Goal: Obtain resource: Obtain resource

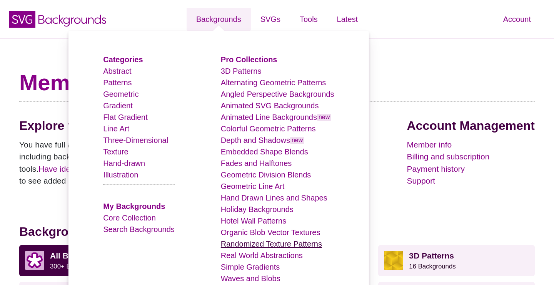
click at [270, 245] on link "Randomized Texture Patterns" at bounding box center [271, 244] width 101 height 8
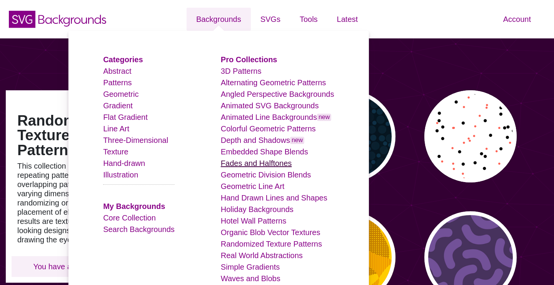
click at [267, 161] on link "Fades and Halftones" at bounding box center [256, 163] width 71 height 8
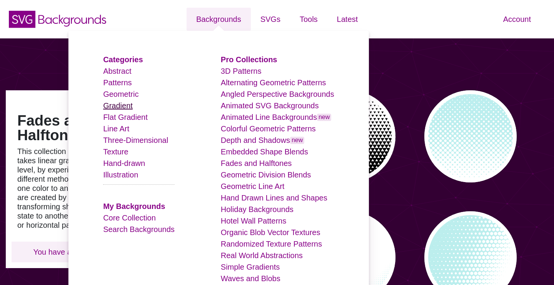
click at [127, 106] on link "Gradient" at bounding box center [118, 106] width 30 height 8
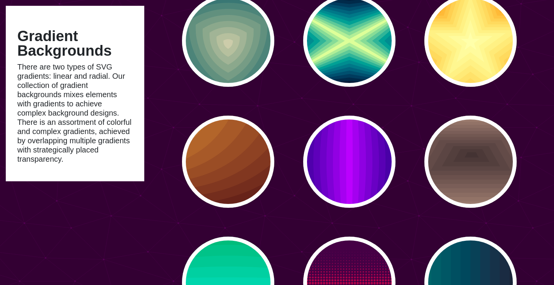
scroll to position [1803, 0]
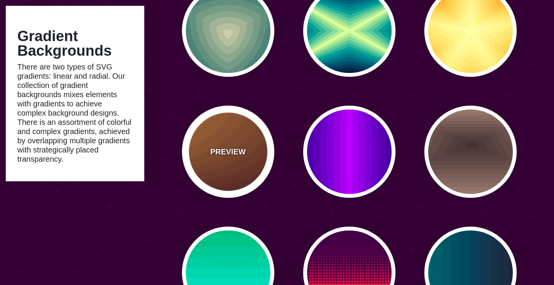
click at [232, 149] on p "PREVIEW" at bounding box center [227, 152] width 35 height 12
type input "#DD9933"
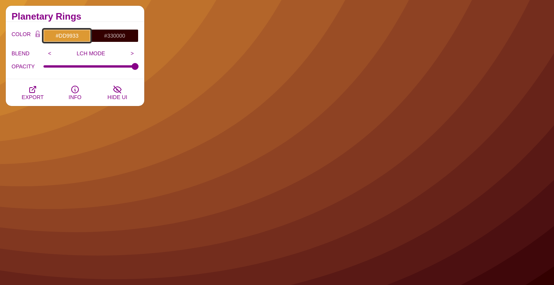
click at [70, 36] on input "#DD9933" at bounding box center [67, 35] width 48 height 13
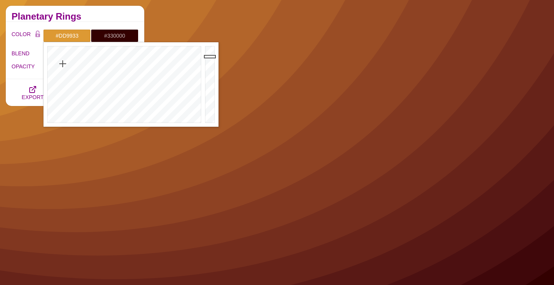
click at [100, 18] on h2 "Planetary Rings" at bounding box center [75, 16] width 127 height 6
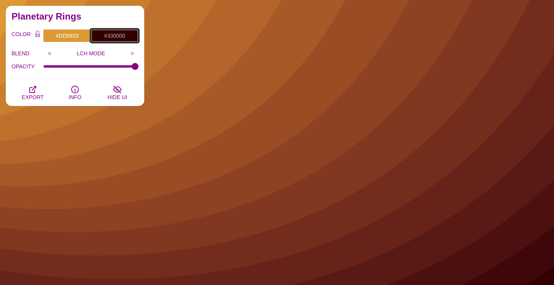
click at [107, 37] on input "#330000" at bounding box center [115, 35] width 48 height 13
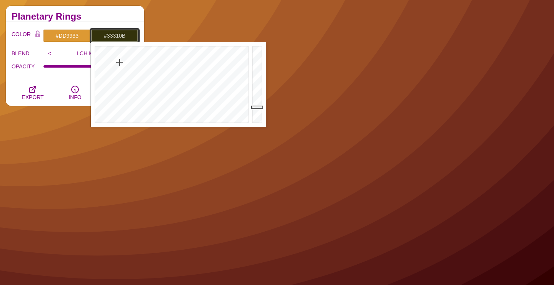
click at [119, 62] on div at bounding box center [171, 84] width 160 height 85
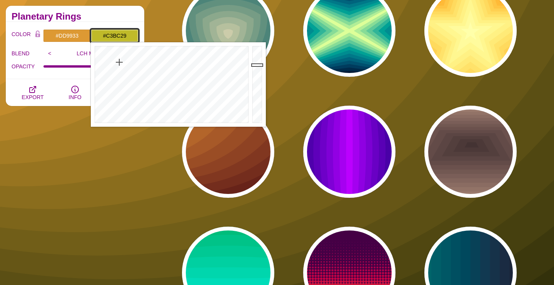
drag, startPoint x: 259, startPoint y: 72, endPoint x: 259, endPoint y: 64, distance: 7.3
click at [259, 64] on div at bounding box center [257, 84] width 15 height 85
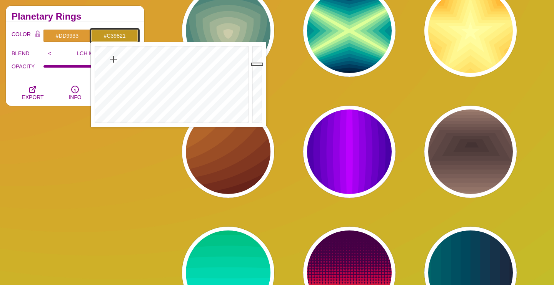
click at [114, 59] on div at bounding box center [171, 84] width 160 height 85
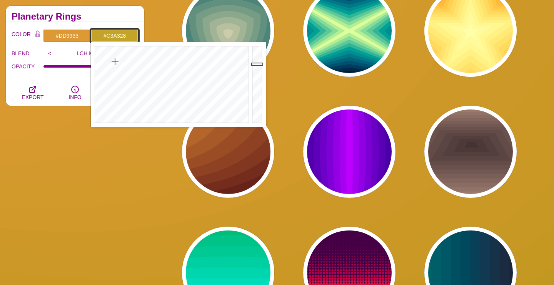
click at [115, 62] on div at bounding box center [171, 84] width 160 height 85
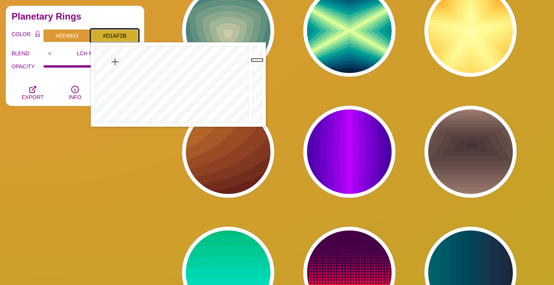
type input "#D2B02B"
drag, startPoint x: 255, startPoint y: 74, endPoint x: 256, endPoint y: 60, distance: 14.7
click at [256, 60] on div at bounding box center [257, 84] width 15 height 85
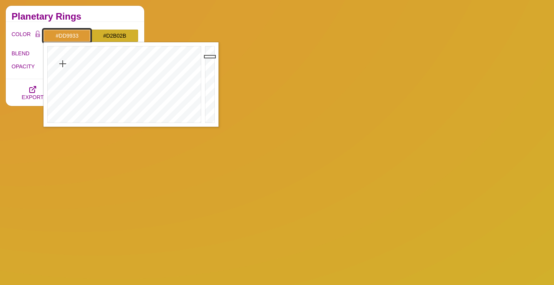
click at [72, 32] on input "#DD9933" at bounding box center [67, 35] width 48 height 13
click at [71, 68] on div at bounding box center [123, 84] width 160 height 85
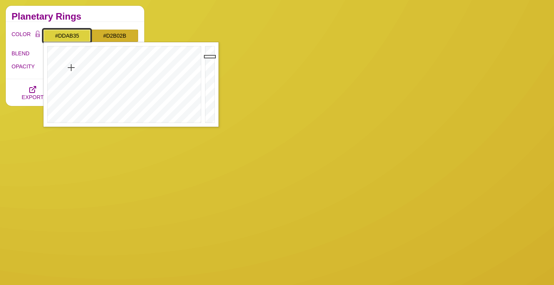
click at [65, 65] on div at bounding box center [123, 84] width 160 height 85
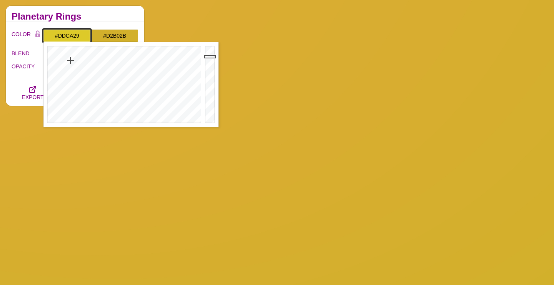
click at [70, 60] on div at bounding box center [123, 84] width 160 height 85
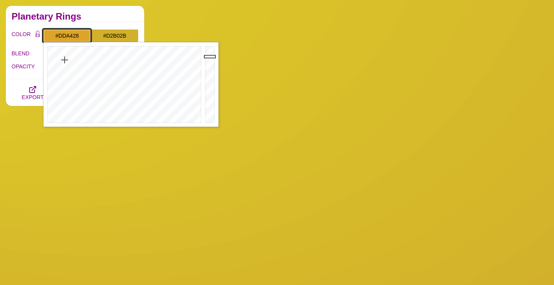
click at [65, 60] on div at bounding box center [123, 84] width 160 height 85
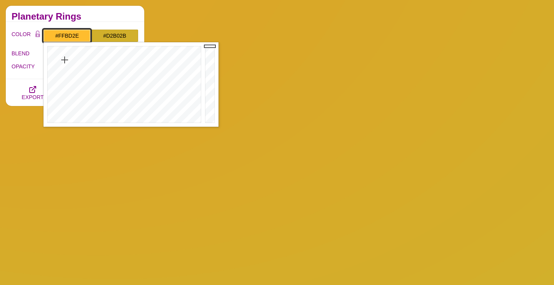
drag, startPoint x: 206, startPoint y: 70, endPoint x: 219, endPoint y: 42, distance: 30.8
click at [219, 42] on div at bounding box center [210, 84] width 15 height 85
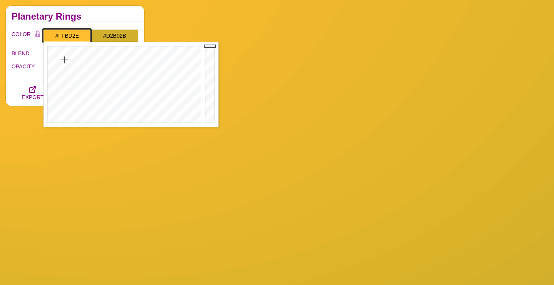
type input "#FFBD2E"
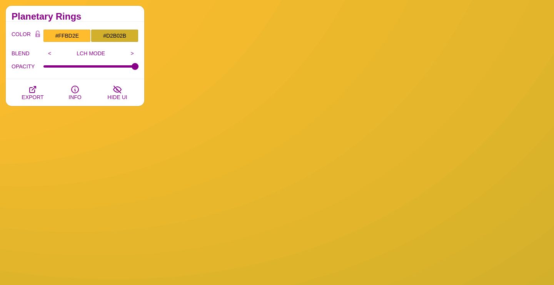
click at [130, 14] on h2 "Planetary Rings" at bounding box center [75, 16] width 127 height 6
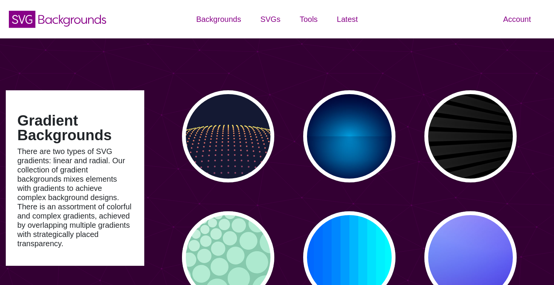
scroll to position [1803, 0]
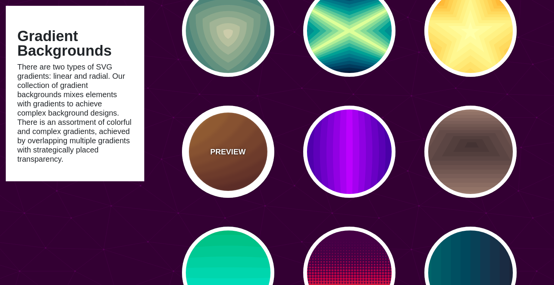
click at [233, 146] on div "PREVIEW" at bounding box center [228, 152] width 92 height 92
type input "#DD9933"
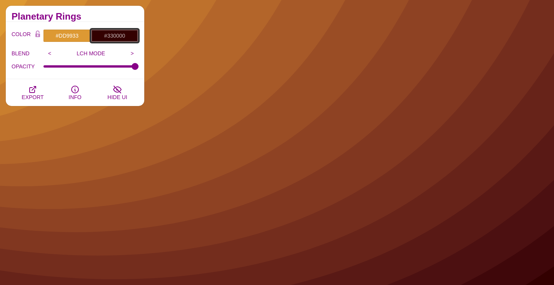
click at [112, 37] on input "#330000" at bounding box center [115, 35] width 48 height 13
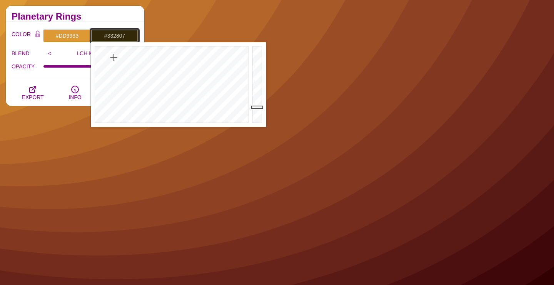
click at [114, 57] on div at bounding box center [171, 84] width 160 height 85
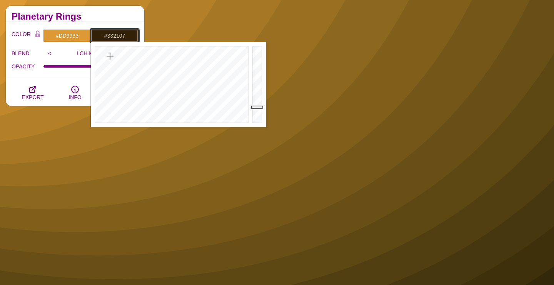
click at [110, 56] on div at bounding box center [171, 84] width 160 height 85
click at [107, 55] on div at bounding box center [171, 84] width 160 height 85
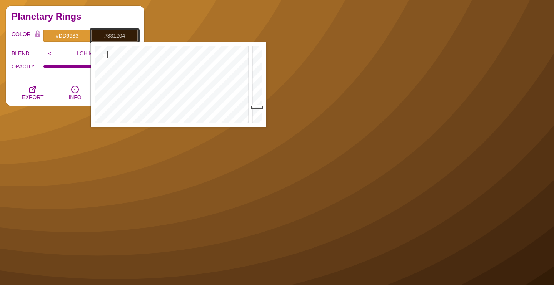
click at [103, 52] on div at bounding box center [171, 84] width 160 height 85
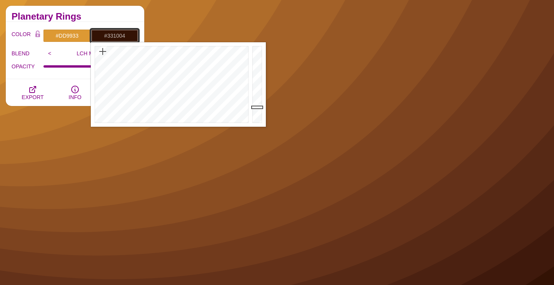
click at [102, 52] on div at bounding box center [171, 84] width 160 height 85
click at [257, 89] on div at bounding box center [257, 84] width 15 height 85
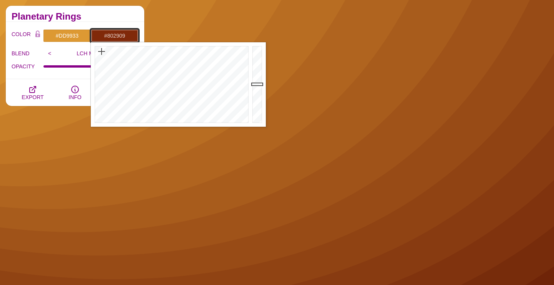
click at [257, 84] on div at bounding box center [257, 84] width 15 height 85
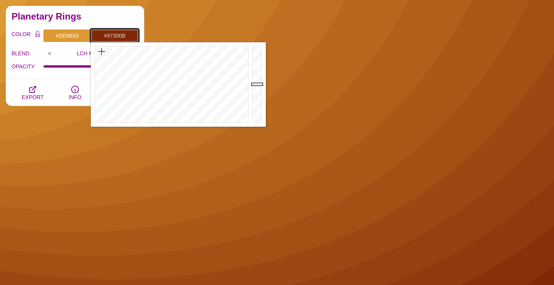
click at [259, 77] on div at bounding box center [257, 84] width 15 height 85
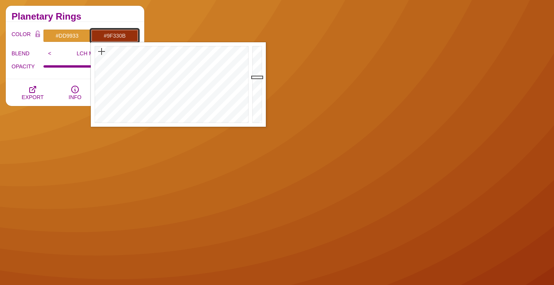
click at [258, 75] on div at bounding box center [257, 84] width 15 height 85
click at [258, 73] on div at bounding box center [257, 84] width 15 height 85
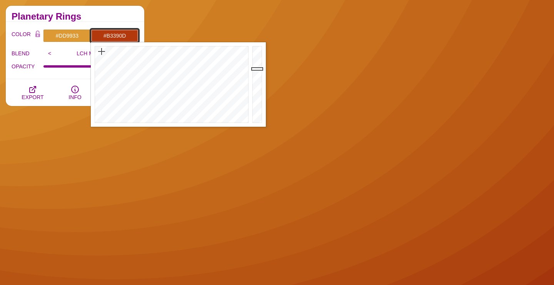
click at [258, 69] on div at bounding box center [257, 84] width 15 height 85
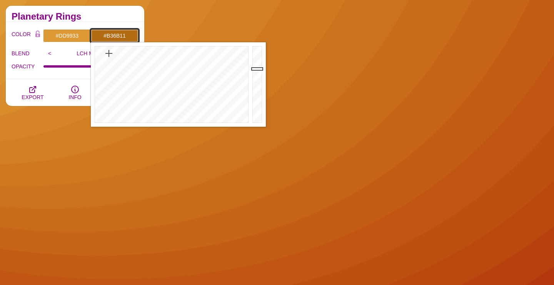
click at [109, 53] on div at bounding box center [171, 84] width 160 height 85
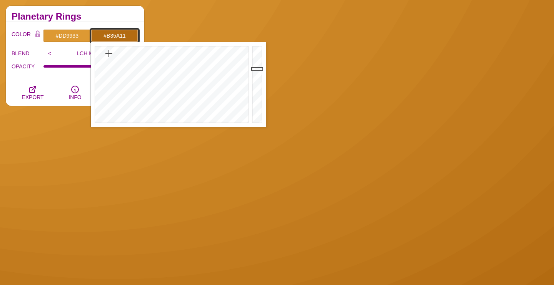
click at [106, 53] on div at bounding box center [171, 84] width 160 height 85
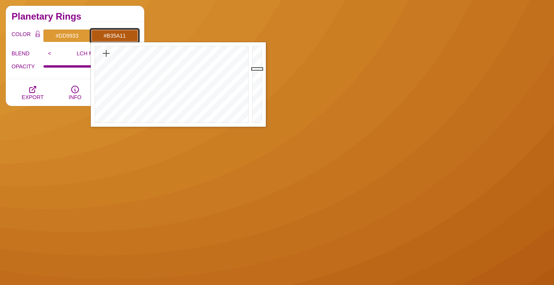
type input "#B35A11"
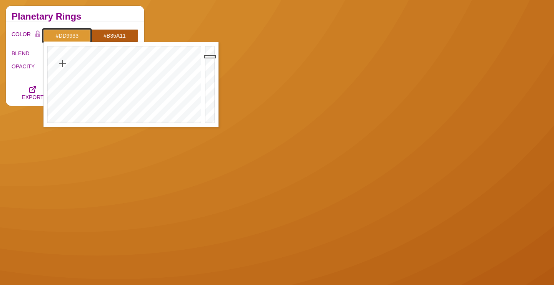
click at [81, 40] on input "#DD9933" at bounding box center [67, 35] width 48 height 13
click at [63, 59] on div at bounding box center [123, 84] width 160 height 85
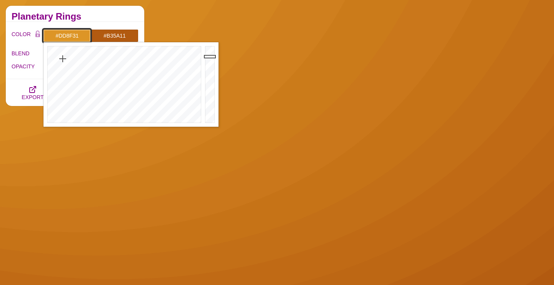
click at [61, 63] on div at bounding box center [123, 84] width 160 height 85
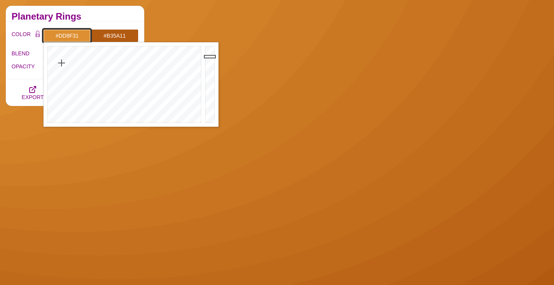
type input "#DDBB3C"
click at [67, 67] on div at bounding box center [123, 84] width 160 height 85
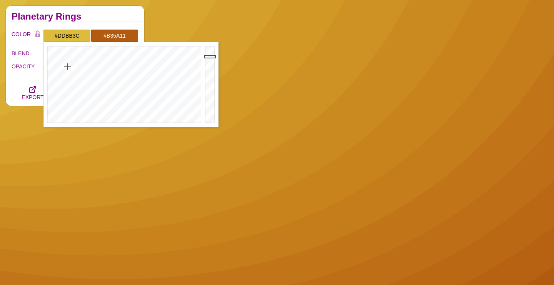
click at [82, 22] on div "Planetary Rings" at bounding box center [75, 14] width 139 height 16
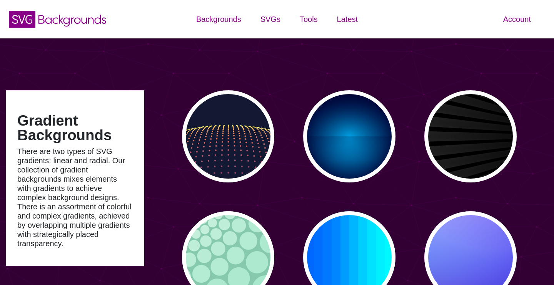
scroll to position [1803, 0]
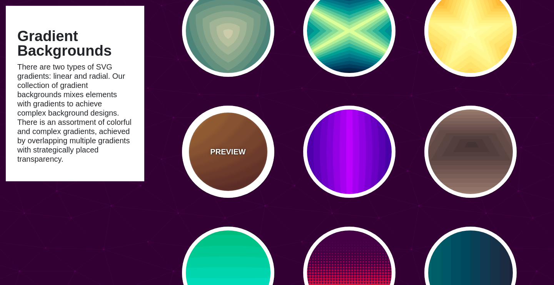
click at [222, 145] on div "PREVIEW" at bounding box center [228, 152] width 92 height 92
type input "#DD9933"
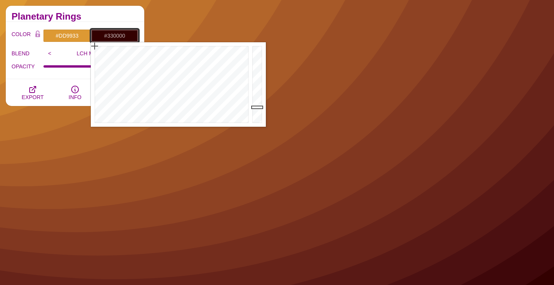
click at [116, 38] on input "#330000" at bounding box center [115, 35] width 48 height 13
click at [259, 97] on div at bounding box center [257, 84] width 15 height 85
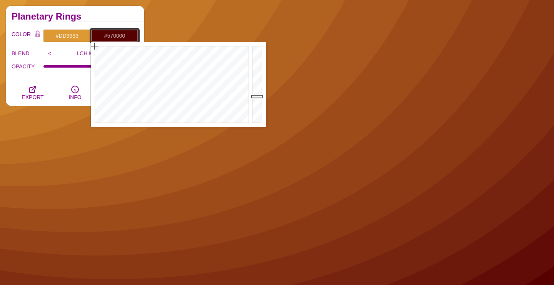
type input "#680000"
click at [259, 92] on div at bounding box center [257, 84] width 15 height 85
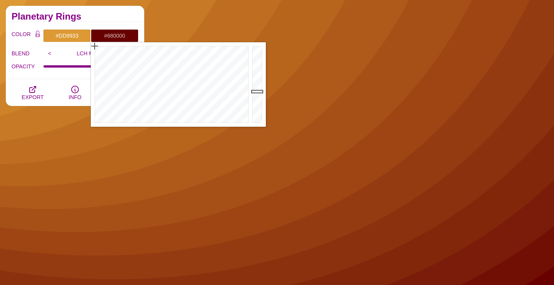
click at [104, 17] on h2 "Planetary Rings" at bounding box center [75, 16] width 127 height 6
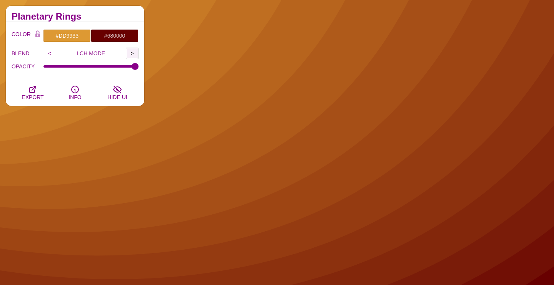
click at [135, 55] on input ">" at bounding box center [132, 54] width 13 height 12
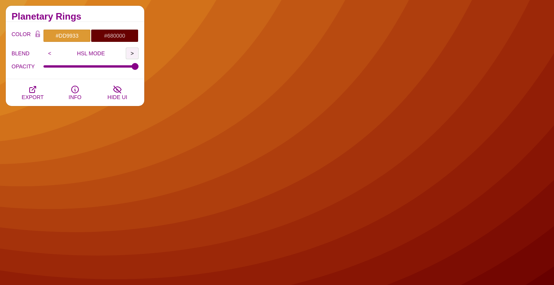
click at [134, 53] on input ">" at bounding box center [132, 54] width 13 height 12
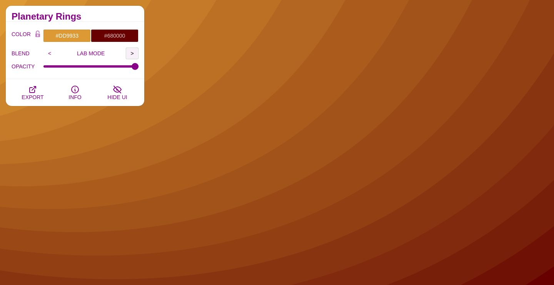
click at [134, 53] on input ">" at bounding box center [132, 54] width 13 height 12
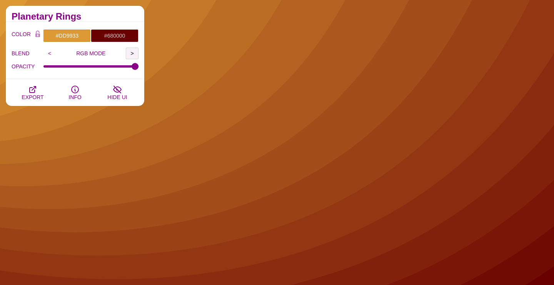
click at [134, 53] on input ">" at bounding box center [132, 54] width 13 height 12
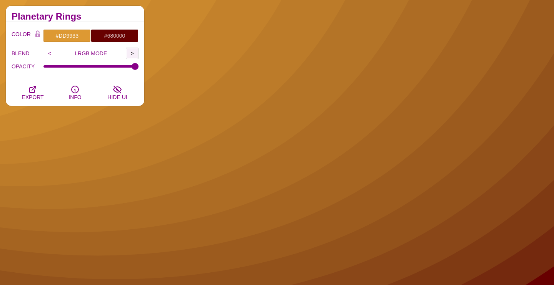
click at [134, 53] on input ">" at bounding box center [132, 54] width 13 height 12
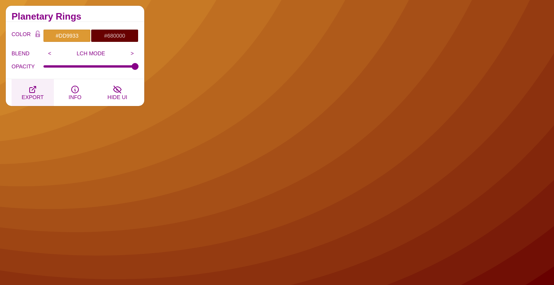
click at [39, 89] on button "EXPORT" at bounding box center [33, 92] width 42 height 27
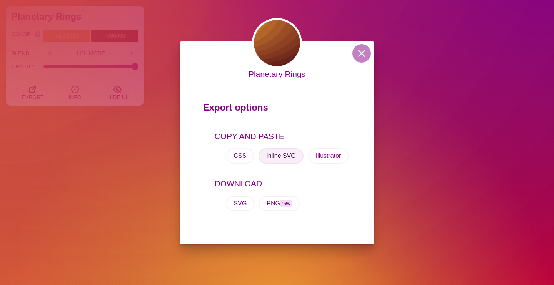
click at [285, 157] on button "Inline SVG" at bounding box center [281, 156] width 45 height 15
click at [360, 53] on button at bounding box center [361, 53] width 18 height 18
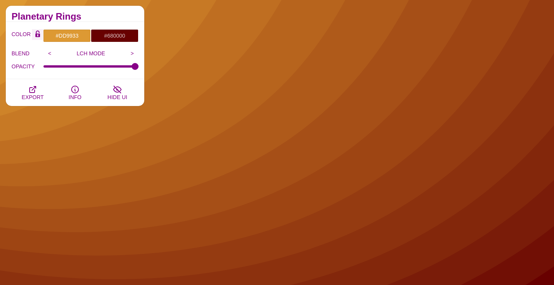
click at [38, 35] on icon "Color Lock" at bounding box center [37, 35] width 5 height 3
click at [68, 14] on h2 "Planetary Rings" at bounding box center [75, 16] width 127 height 6
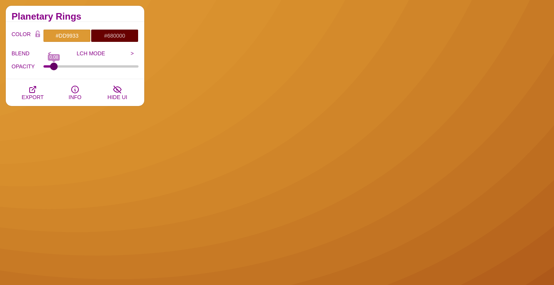
drag, startPoint x: 72, startPoint y: 66, endPoint x: 54, endPoint y: 66, distance: 18.5
type input "0.08"
click at [54, 66] on input "OPACITY" at bounding box center [90, 66] width 95 height 3
click at [68, 36] on input "#DD9933" at bounding box center [67, 35] width 48 height 13
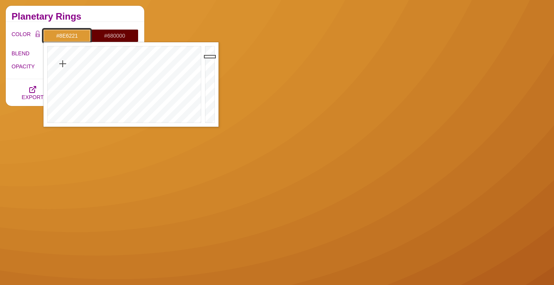
click at [208, 80] on div at bounding box center [210, 84] width 15 height 85
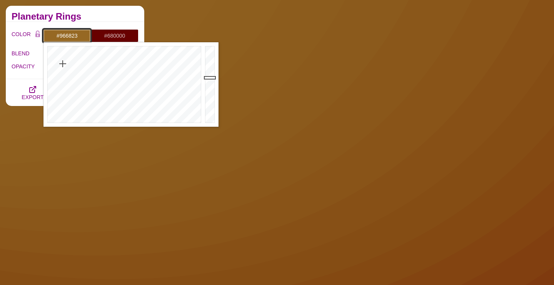
click at [208, 78] on div at bounding box center [210, 84] width 15 height 85
click at [208, 75] on div at bounding box center [210, 84] width 15 height 85
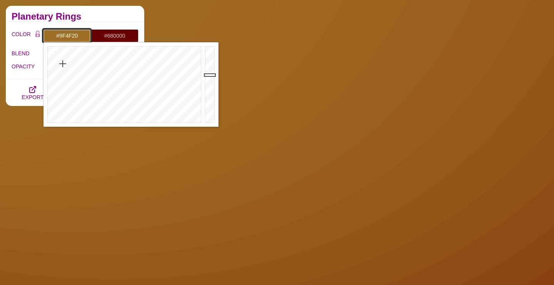
click at [57, 62] on div at bounding box center [123, 84] width 160 height 85
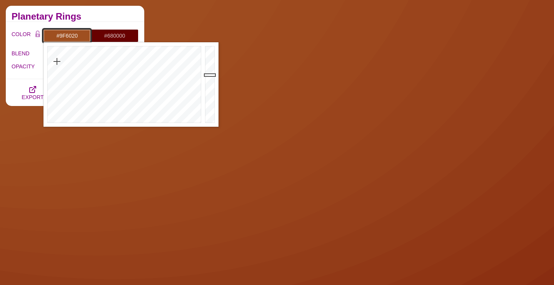
click at [60, 62] on div at bounding box center [123, 84] width 160 height 85
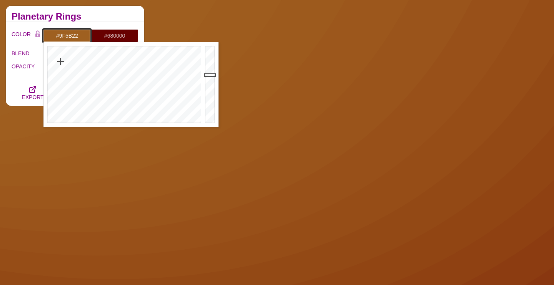
click at [59, 62] on div at bounding box center [123, 84] width 160 height 85
click at [214, 62] on div at bounding box center [210, 84] width 15 height 85
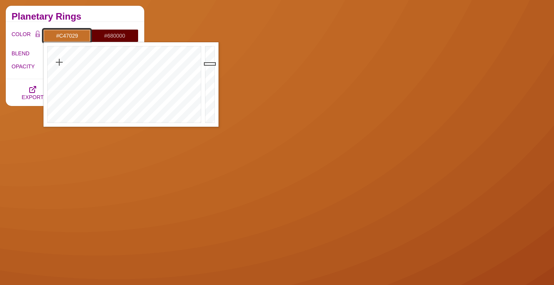
click at [212, 64] on div at bounding box center [210, 84] width 15 height 85
click at [210, 65] on div at bounding box center [210, 84] width 15 height 85
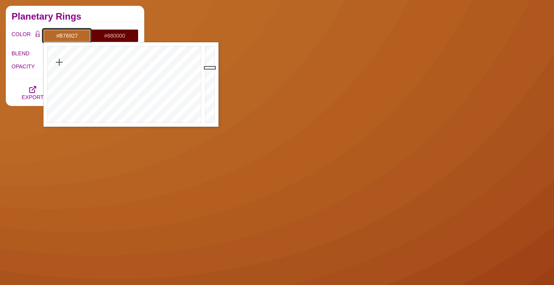
click at [210, 68] on div at bounding box center [210, 84] width 15 height 85
click at [210, 71] on div at bounding box center [210, 84] width 15 height 85
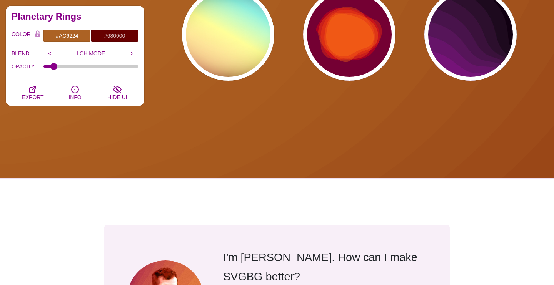
scroll to position [4436, 0]
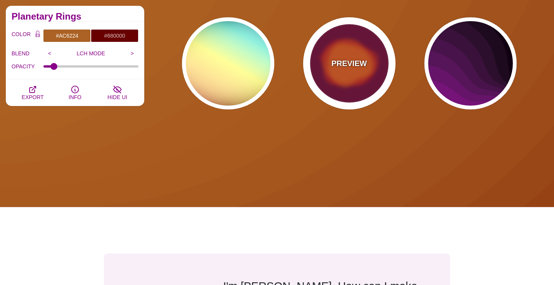
click at [367, 63] on div "PREVIEW" at bounding box center [349, 63] width 92 height 92
type input "#770033"
type input "#FF0000"
type input "#FF7700"
type input "0"
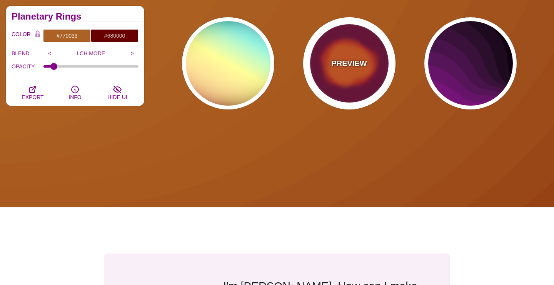
type input "2000"
type input "0.5"
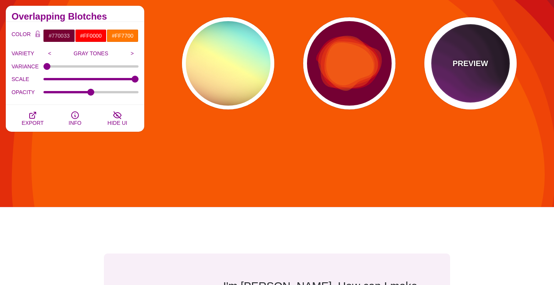
click at [474, 66] on p "PREVIEW" at bounding box center [469, 64] width 35 height 12
type input "#110011"
type input "#AA00AA"
type input "0"
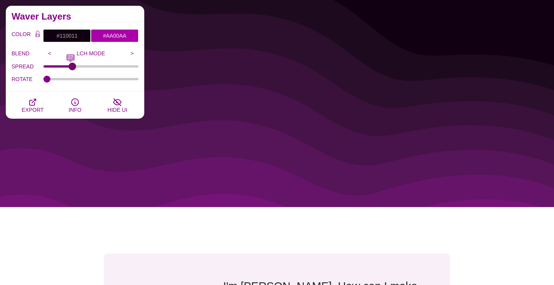
drag, startPoint x: 50, startPoint y: 67, endPoint x: 72, endPoint y: 67, distance: 21.9
type input "29"
click at [72, 67] on input "SPREAD" at bounding box center [90, 66] width 95 height 3
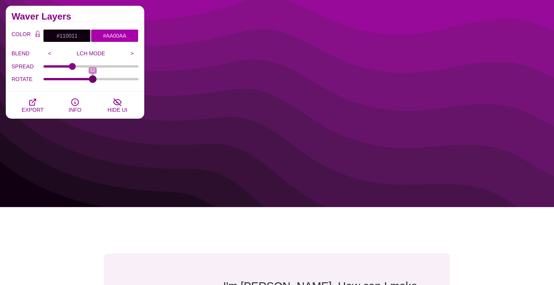
drag, startPoint x: 47, startPoint y: 80, endPoint x: 93, endPoint y: 87, distance: 45.9
type input "52"
click at [93, 81] on input "ROTATE" at bounding box center [90, 79] width 95 height 3
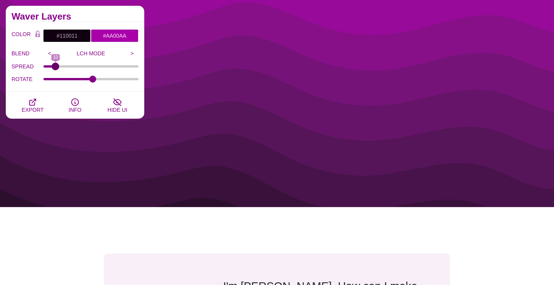
drag, startPoint x: 73, startPoint y: 64, endPoint x: 55, endPoint y: 63, distance: 17.3
type input "10"
click at [55, 65] on input "SPREAD" at bounding box center [90, 66] width 95 height 3
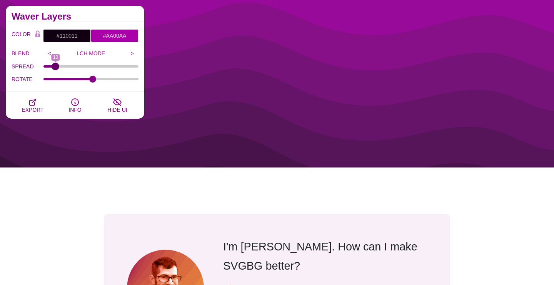
scroll to position [4476, 0]
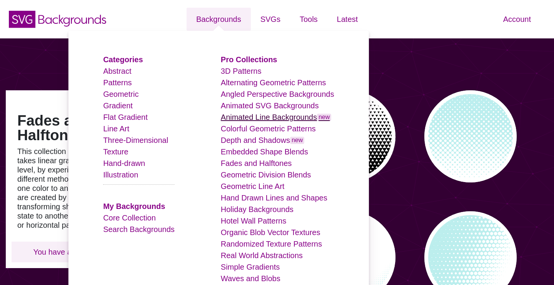
click at [275, 122] on link "Animated Line Backgrounds new" at bounding box center [276, 117] width 111 height 8
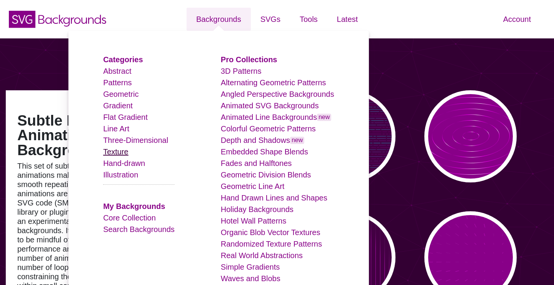
click at [125, 154] on link "Texture" at bounding box center [115, 152] width 25 height 8
